Goal: Task Accomplishment & Management: Complete application form

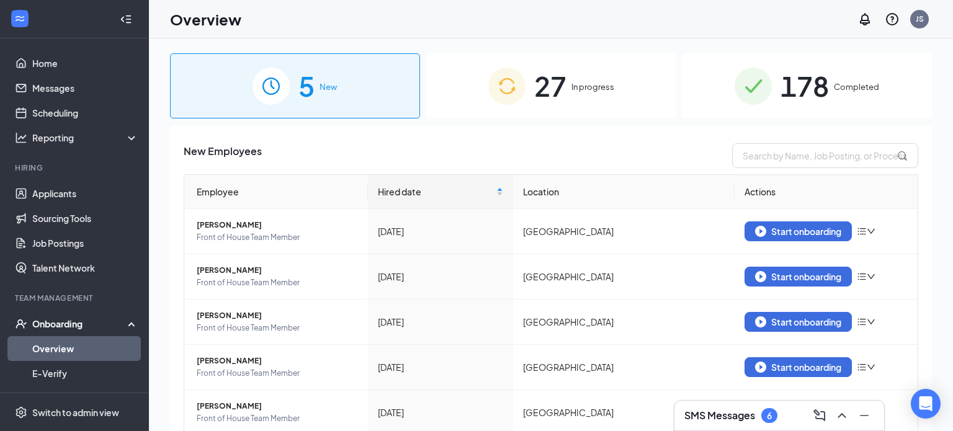
click at [541, 99] on span "27" at bounding box center [550, 86] width 32 height 43
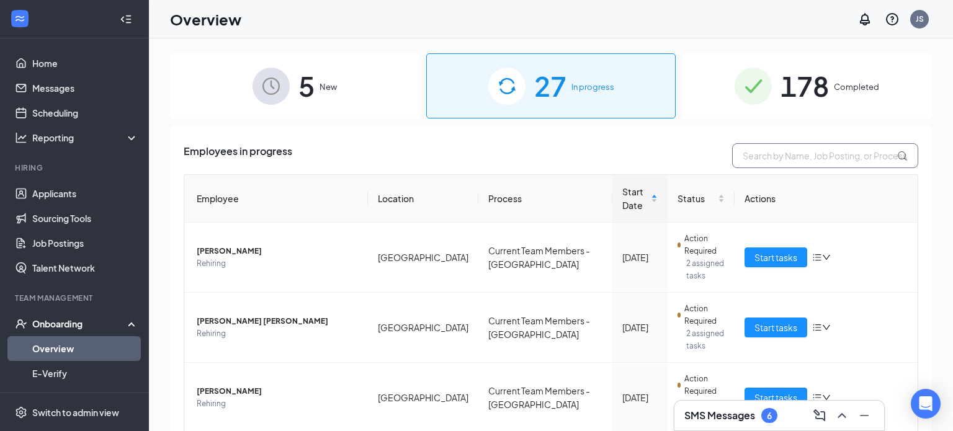
click at [791, 152] on input "text" at bounding box center [825, 155] width 186 height 25
type input "gab"
click at [770, 398] on span "Start tasks" at bounding box center [776, 398] width 43 height 14
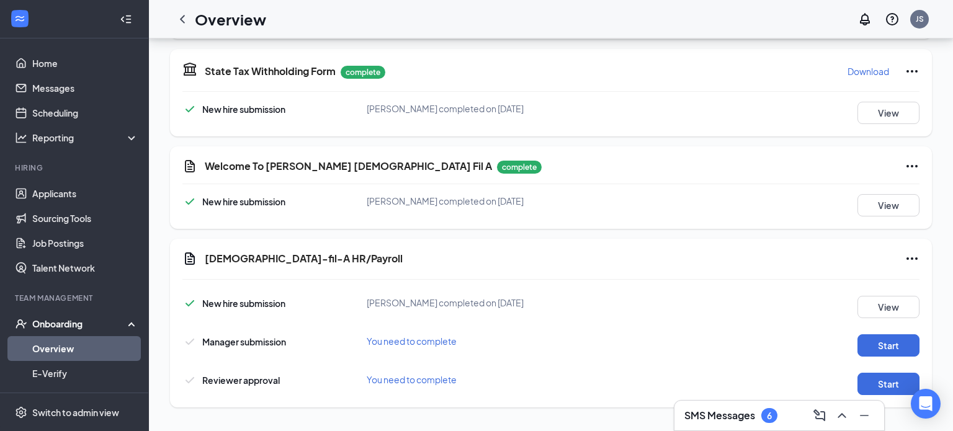
scroll to position [594, 0]
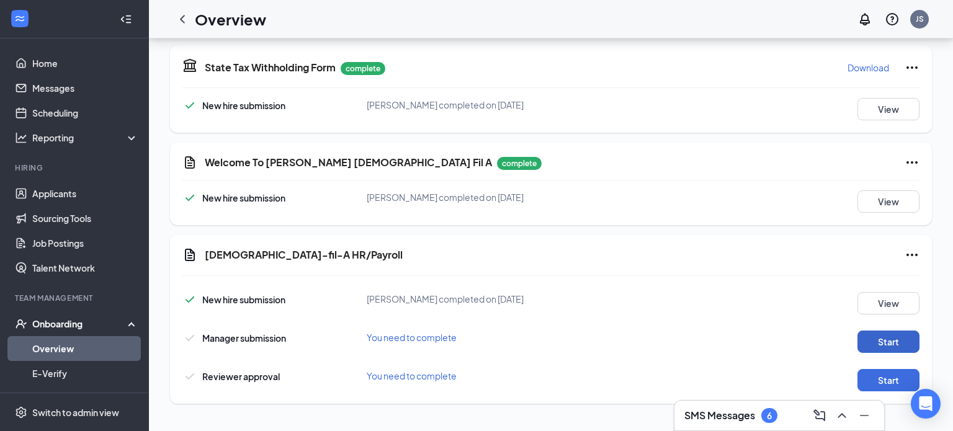
click at [887, 331] on button "Start" at bounding box center [889, 342] width 62 height 22
click at [871, 369] on button "Start" at bounding box center [889, 380] width 62 height 22
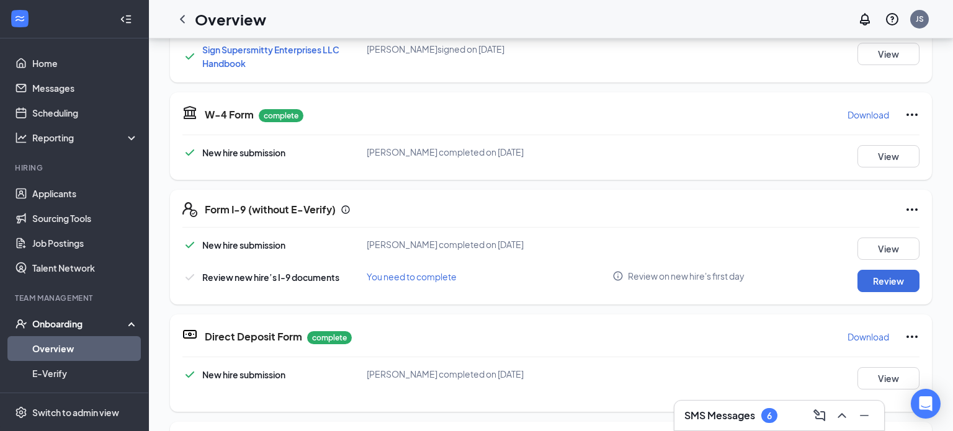
scroll to position [569, 0]
click at [873, 271] on button "Review" at bounding box center [889, 282] width 62 height 22
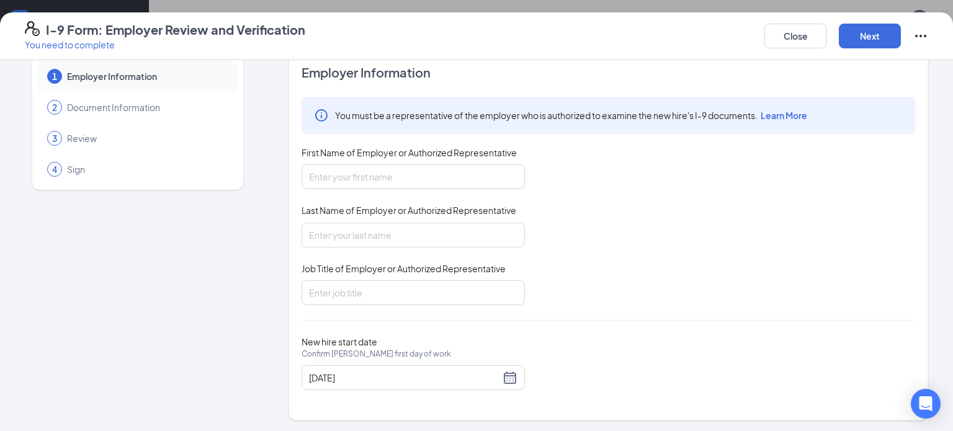
scroll to position [24, 0]
click at [347, 178] on input "First Name of Employer or Authorized Representative" at bounding box center [413, 177] width 223 height 25
type input "[PERSON_NAME]"
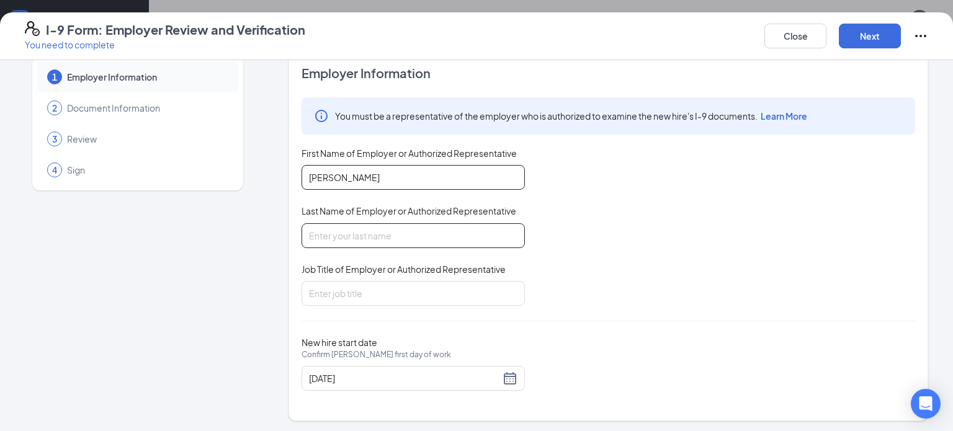
type input "[PERSON_NAME]"
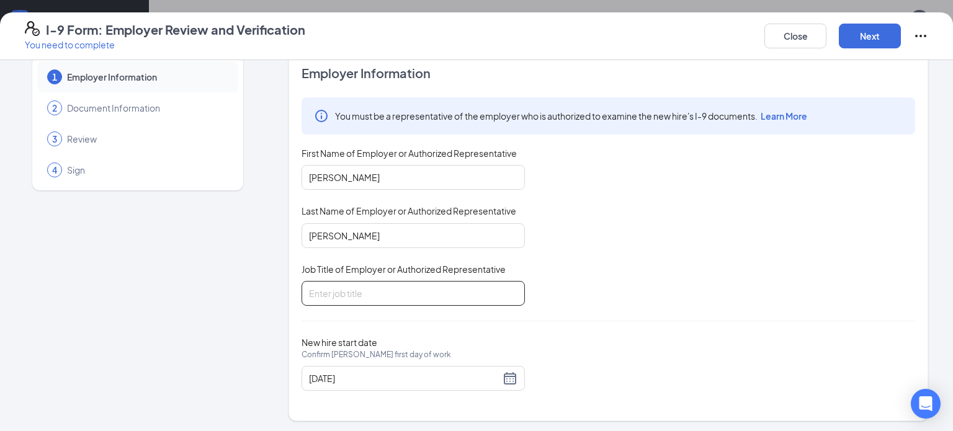
click at [379, 297] on input "Job Title of Employer or Authorized Representative" at bounding box center [413, 293] width 223 height 25
type input "Director of Operations"
click at [649, 243] on div "You must be a representative of the employer who is authorized to examine the n…" at bounding box center [609, 201] width 614 height 209
click at [869, 27] on button "Next" at bounding box center [870, 36] width 62 height 25
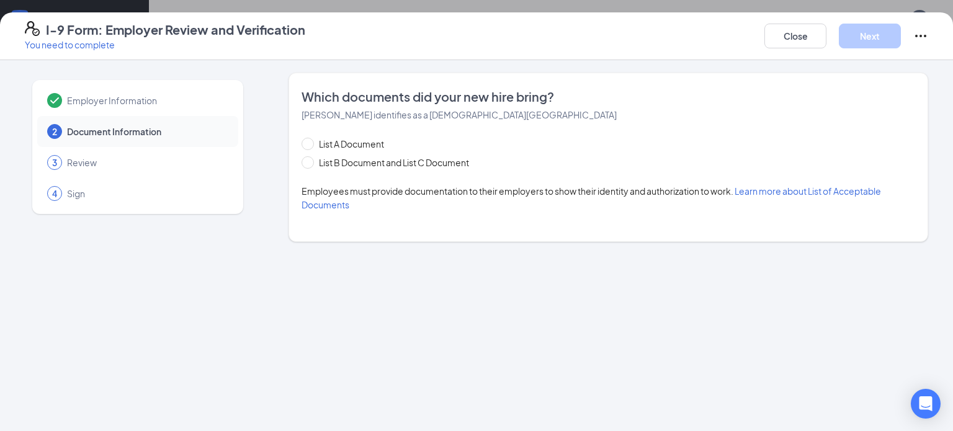
scroll to position [0, 0]
click at [781, 43] on button "Close" at bounding box center [796, 36] width 62 height 25
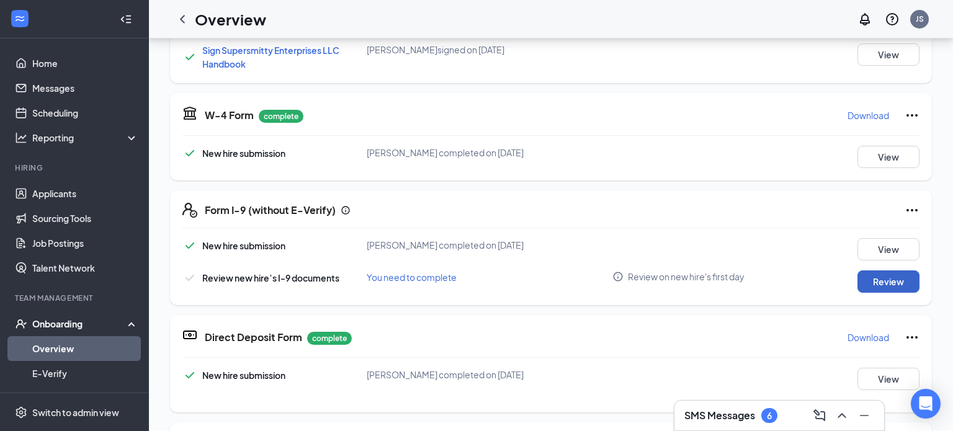
click at [901, 272] on button "Review" at bounding box center [889, 282] width 62 height 22
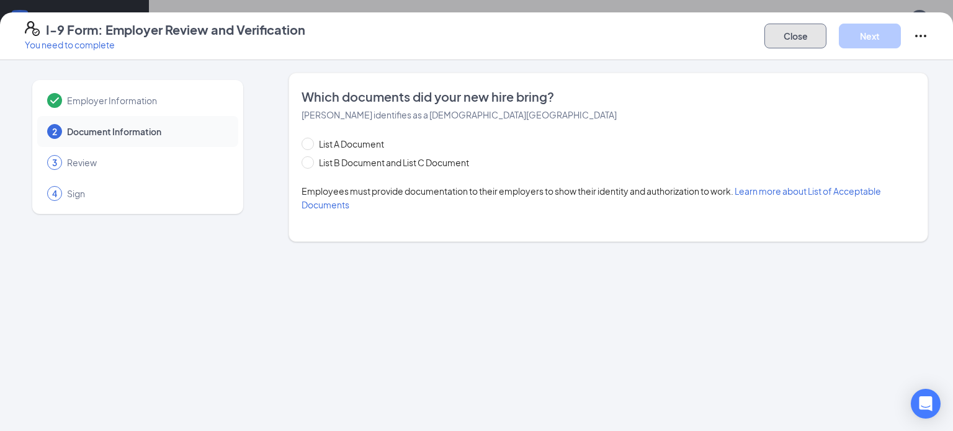
click at [792, 34] on button "Close" at bounding box center [796, 36] width 62 height 25
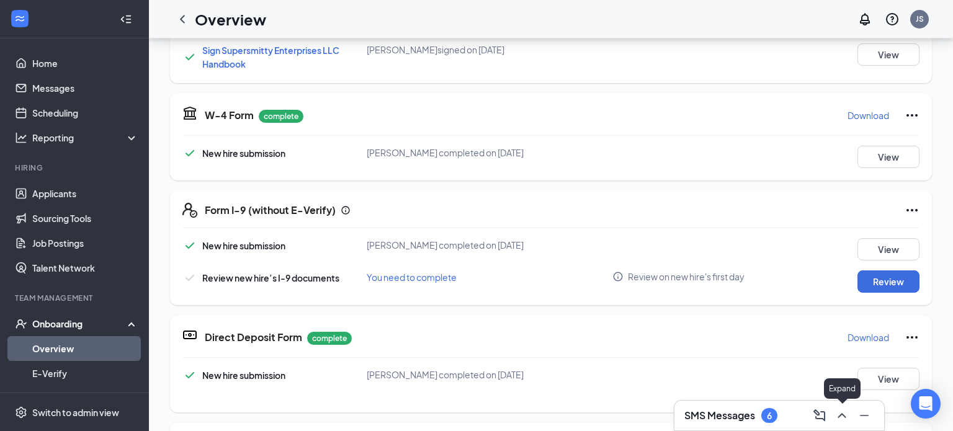
click at [844, 421] on icon "ChevronUp" at bounding box center [842, 415] width 15 height 15
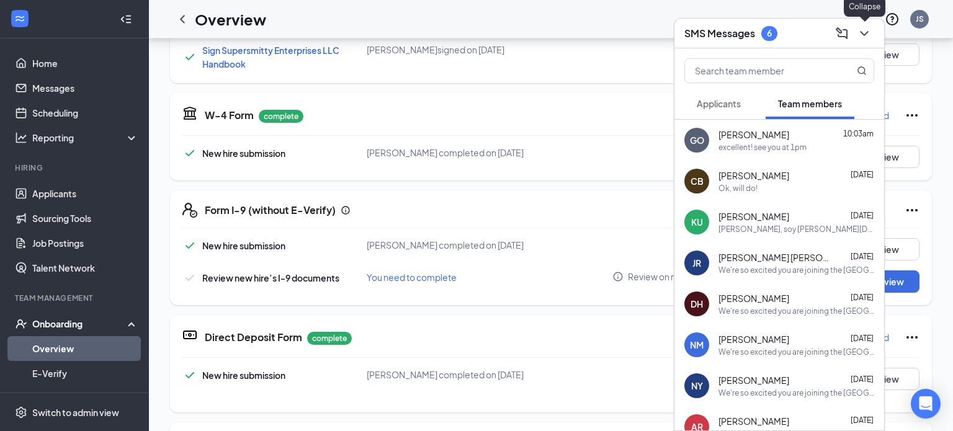
click at [870, 34] on icon "ChevronDown" at bounding box center [864, 33] width 15 height 15
